Goal: Communication & Community: Participate in discussion

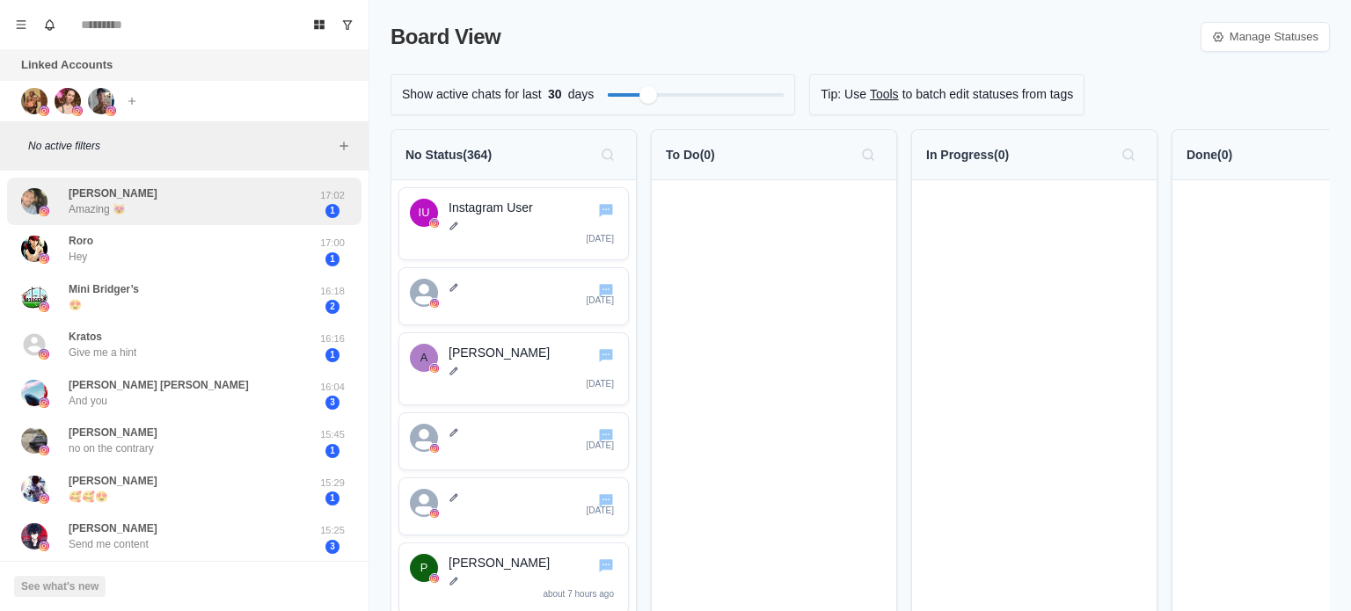
click at [149, 203] on div "[PERSON_NAME] Amazing 😻" at bounding box center [165, 202] width 289 height 34
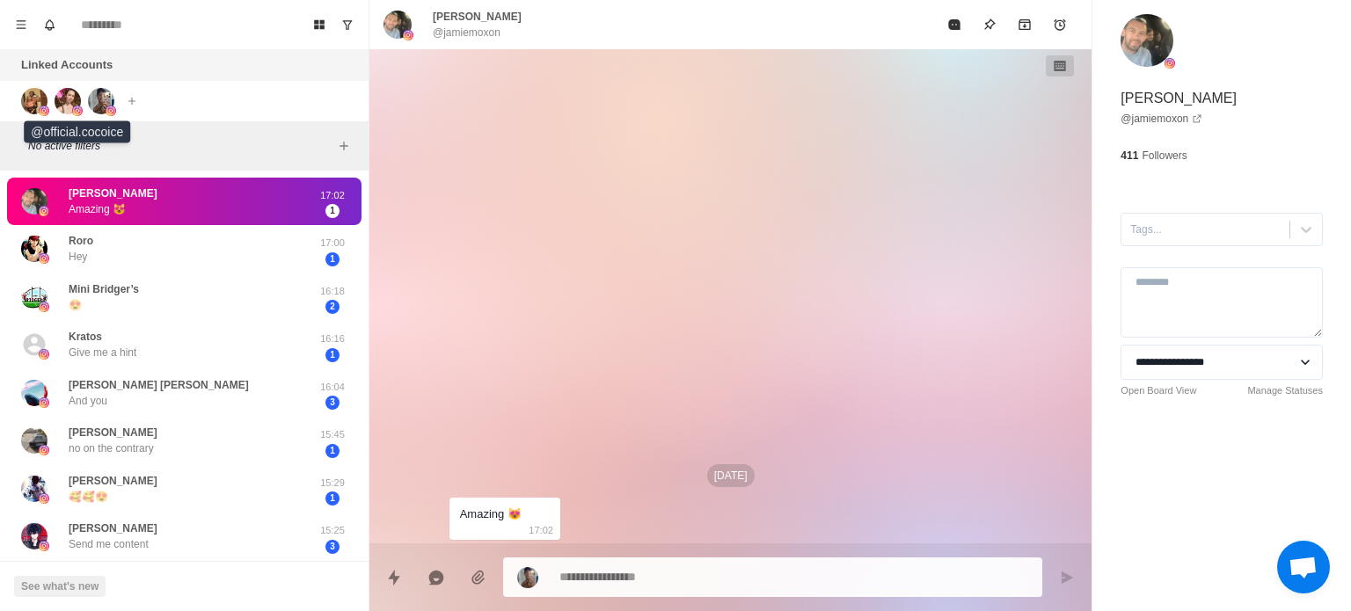
click at [63, 96] on img at bounding box center [68, 101] width 26 height 26
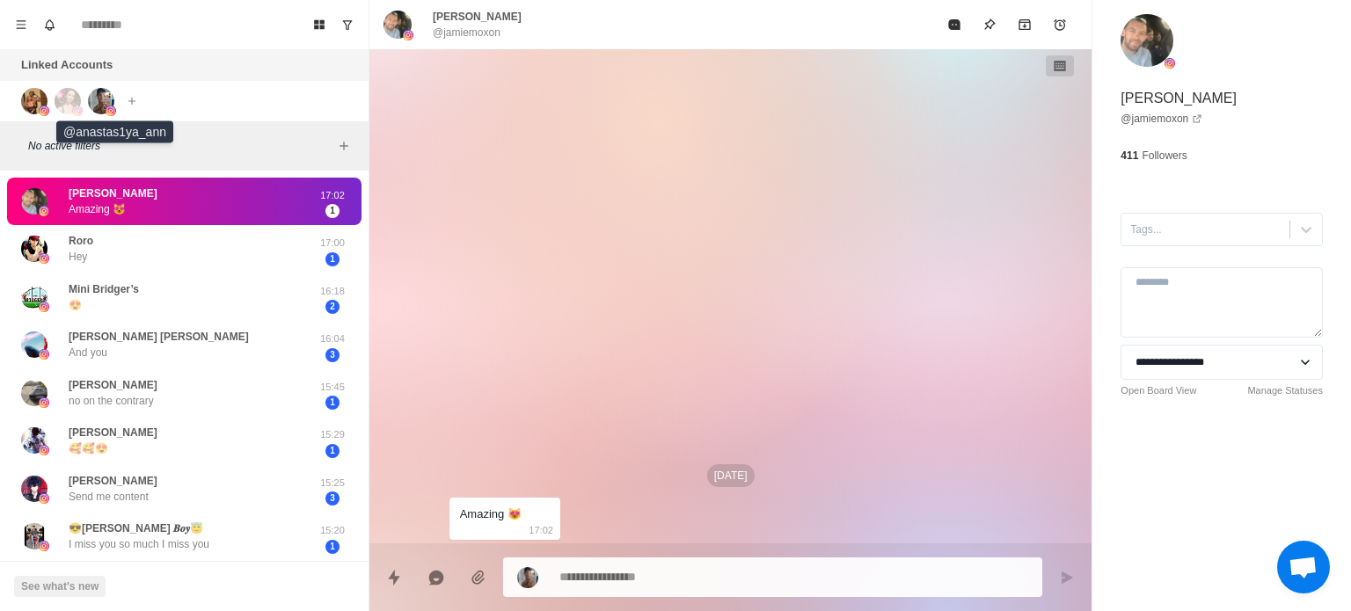
click at [112, 108] on img at bounding box center [111, 111] width 11 height 11
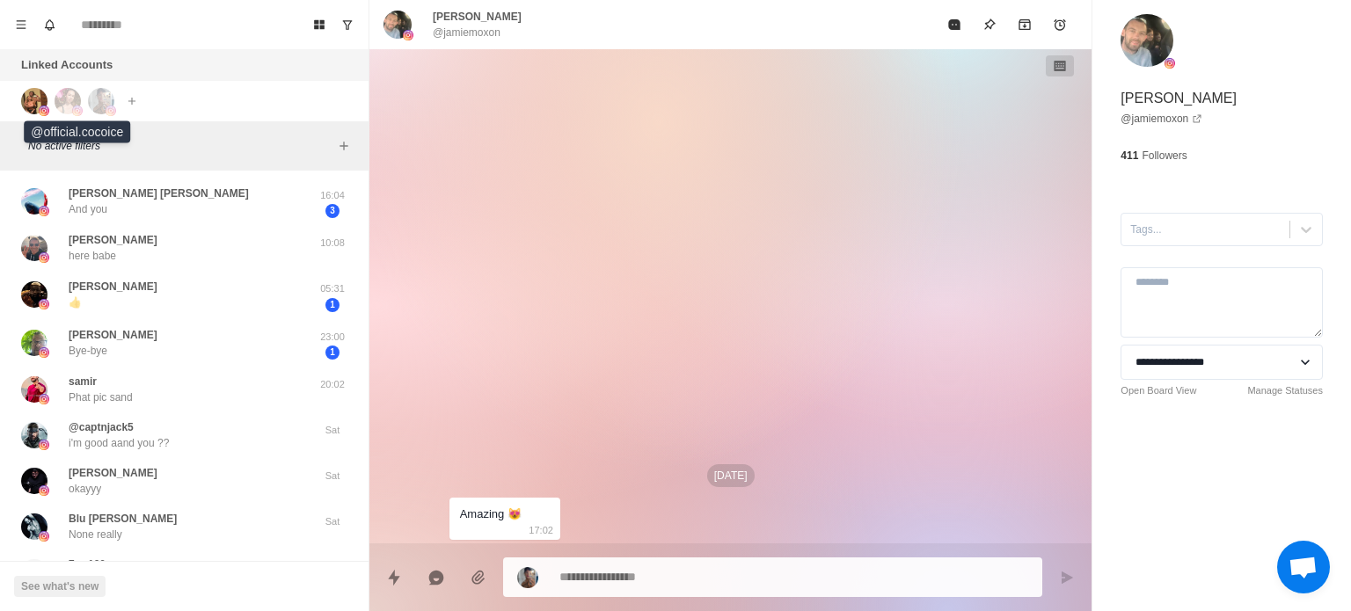
click at [74, 101] on img at bounding box center [68, 101] width 26 height 26
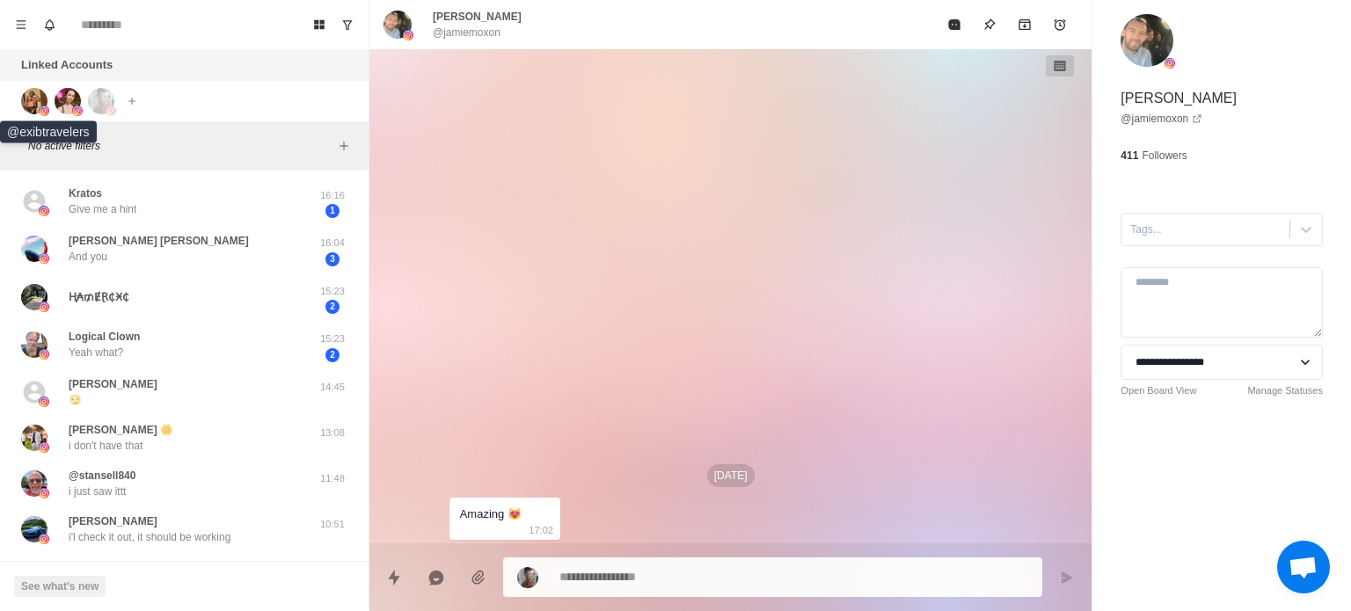
click at [32, 99] on img at bounding box center [34, 101] width 26 height 26
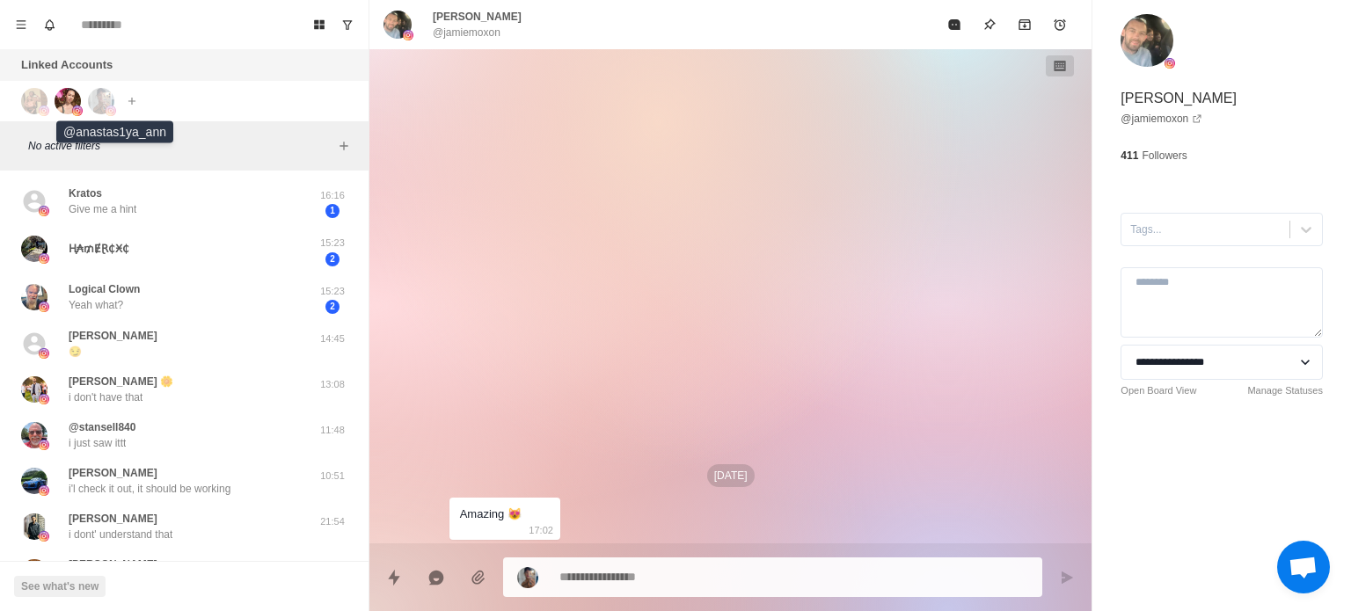
click at [95, 99] on img at bounding box center [101, 101] width 26 height 26
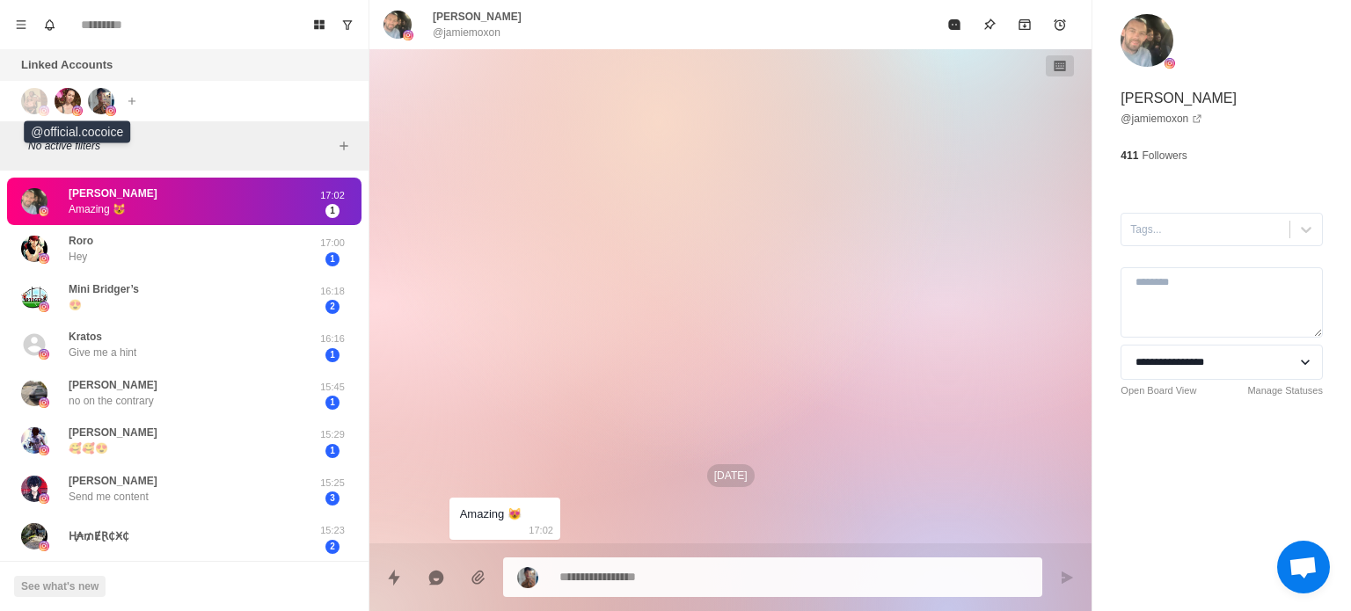
click at [77, 101] on img at bounding box center [68, 101] width 26 height 26
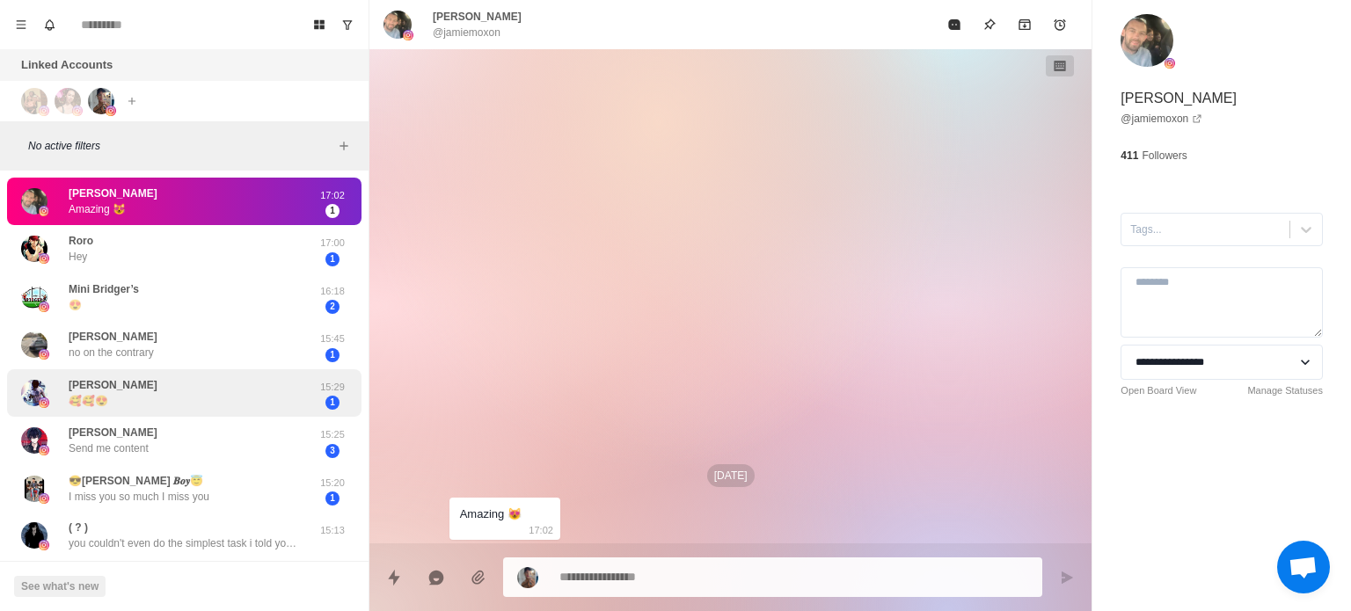
click at [86, 393] on p "🥰🥰😍" at bounding box center [89, 401] width 40 height 16
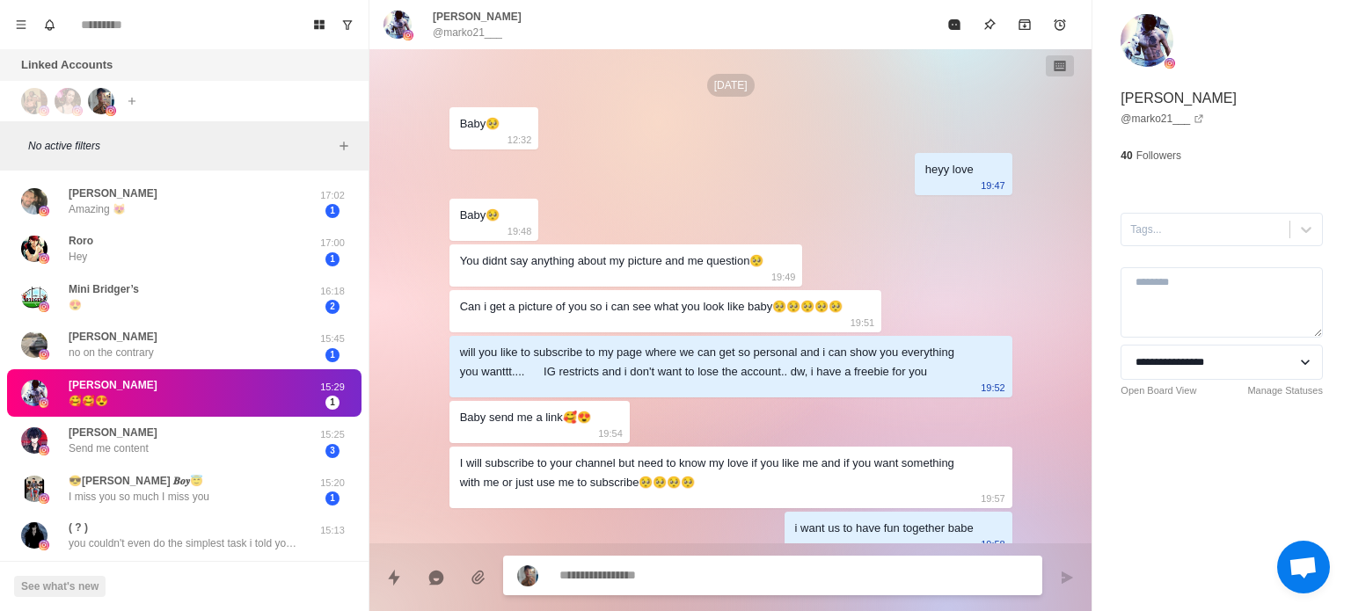
scroll to position [1977, 0]
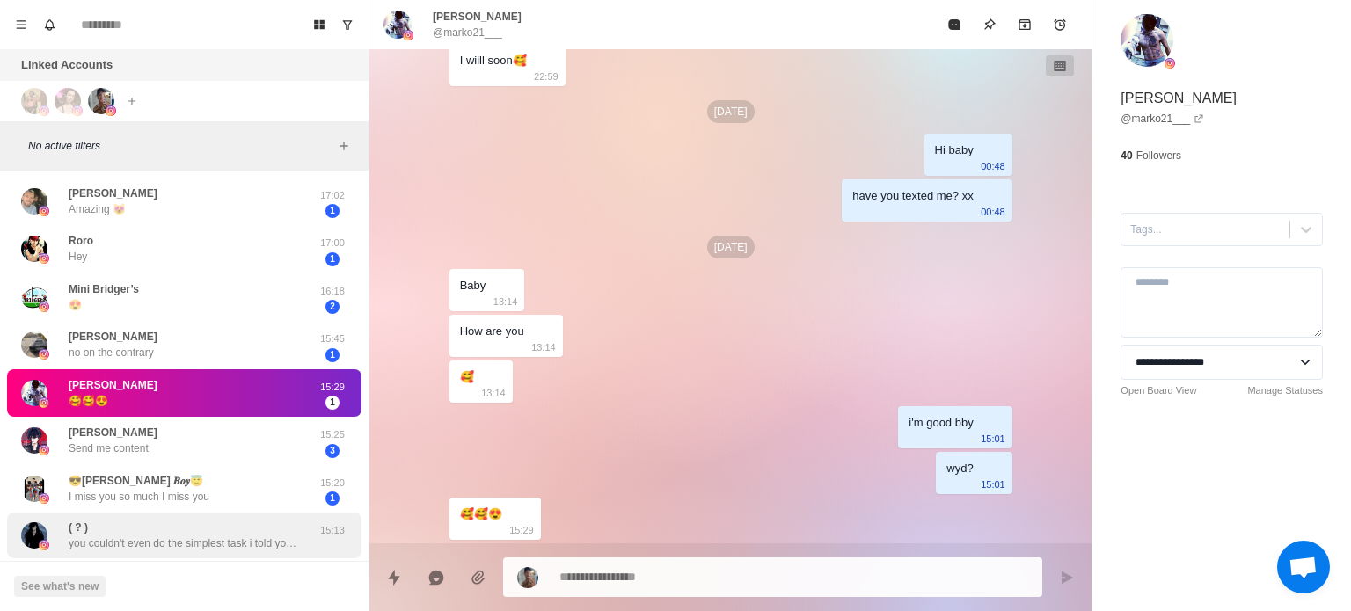
click at [192, 551] on div "( ? ) you couldn't even do the simplest task i told you to 15:13" at bounding box center [184, 536] width 354 height 46
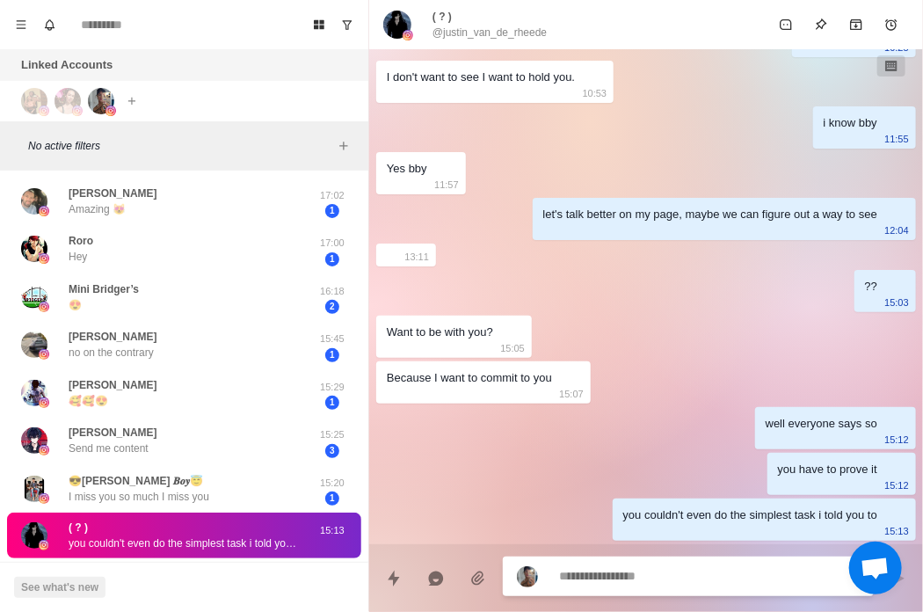
scroll to position [1938, 0]
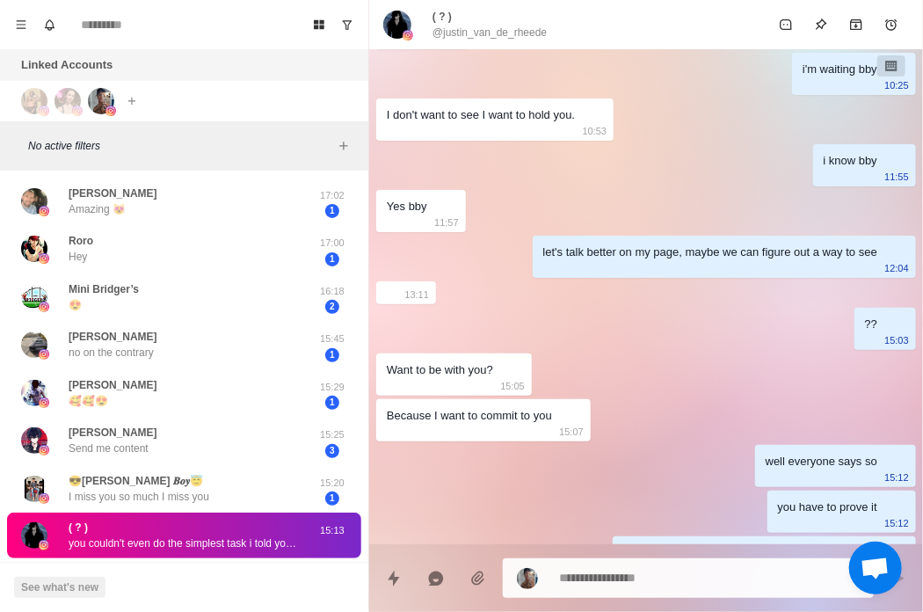
type textarea "*"
